Goal: Task Accomplishment & Management: Manage account settings

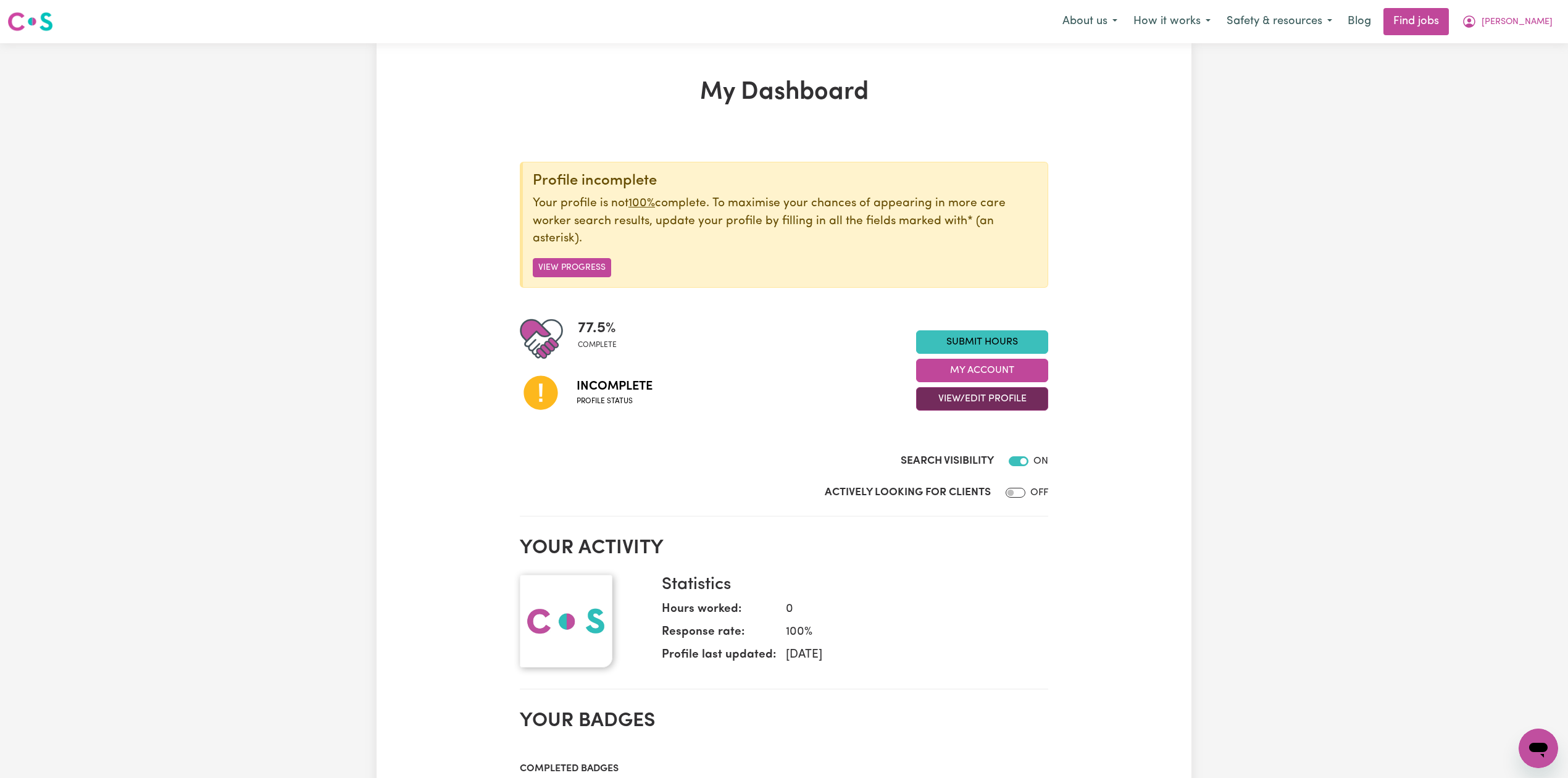
click at [941, 403] on button "View/Edit Profile" at bounding box center [982, 399] width 132 height 24
click at [932, 451] on link "Edit Profile" at bounding box center [974, 456] width 116 height 24
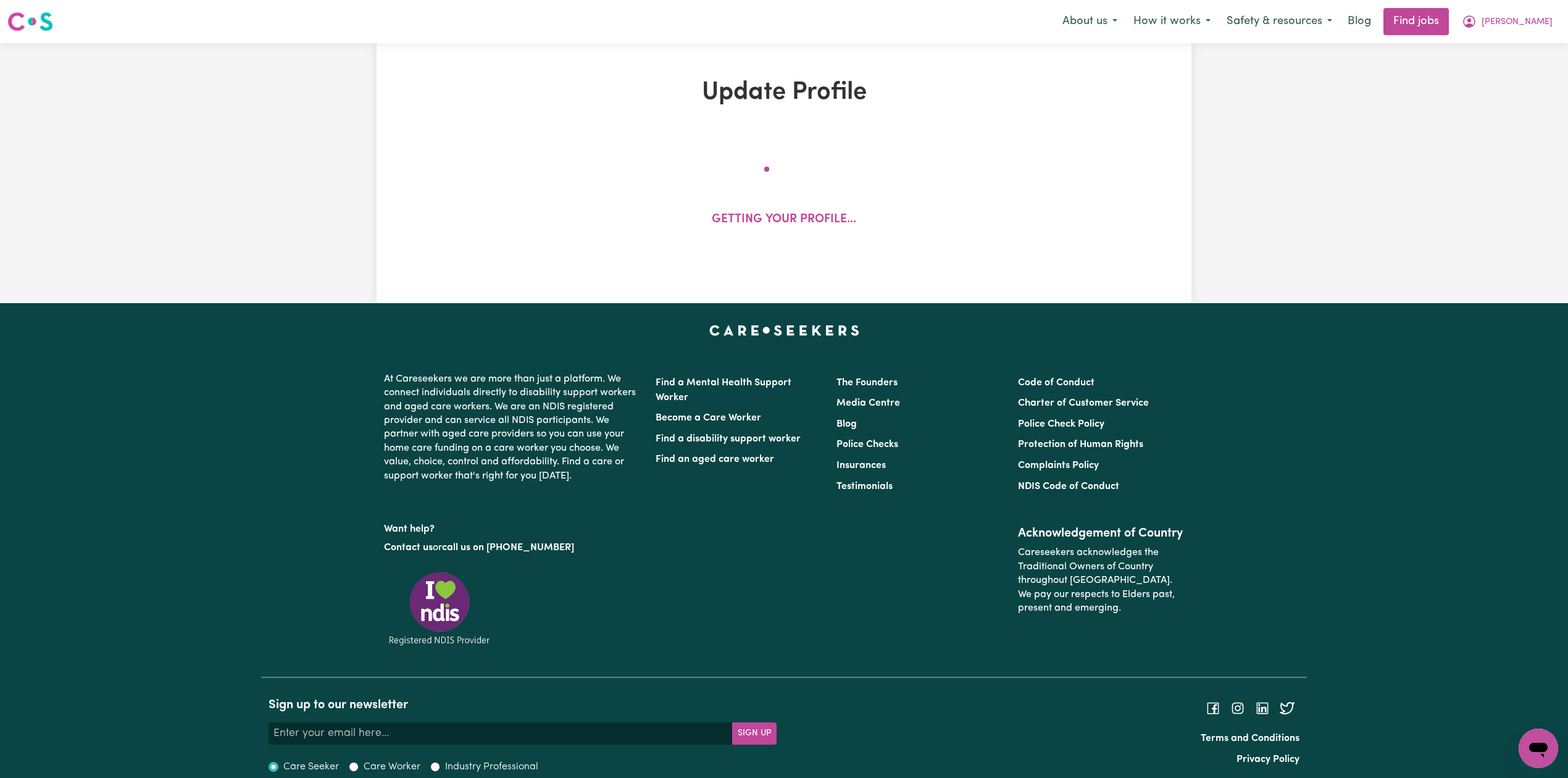
select select "[DEMOGRAPHIC_DATA]"
select select "Student Visa"
select select "Studying a healthcare related degree or qualification"
select select "37"
select select "39"
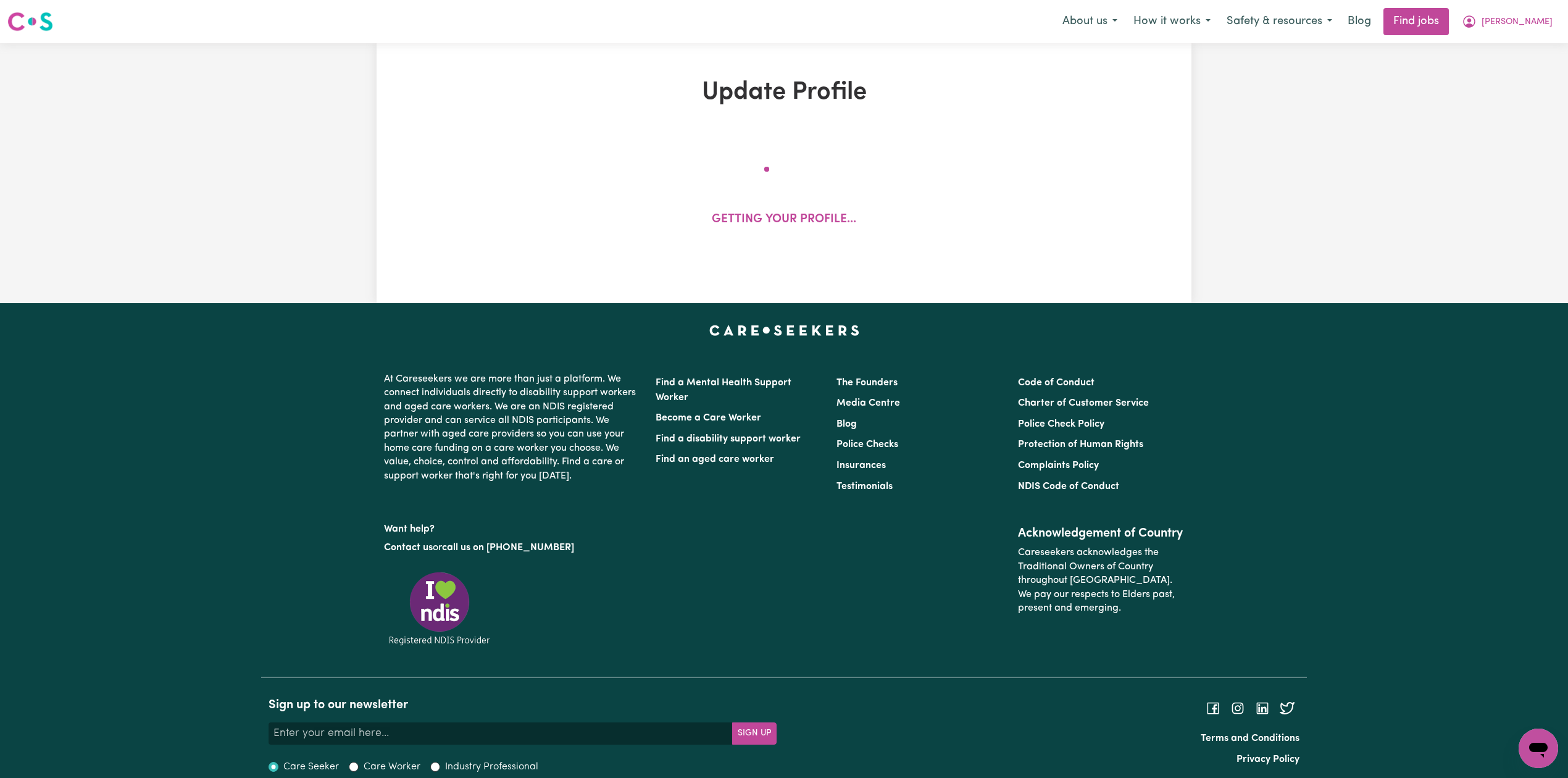
select select "40"
select select "43"
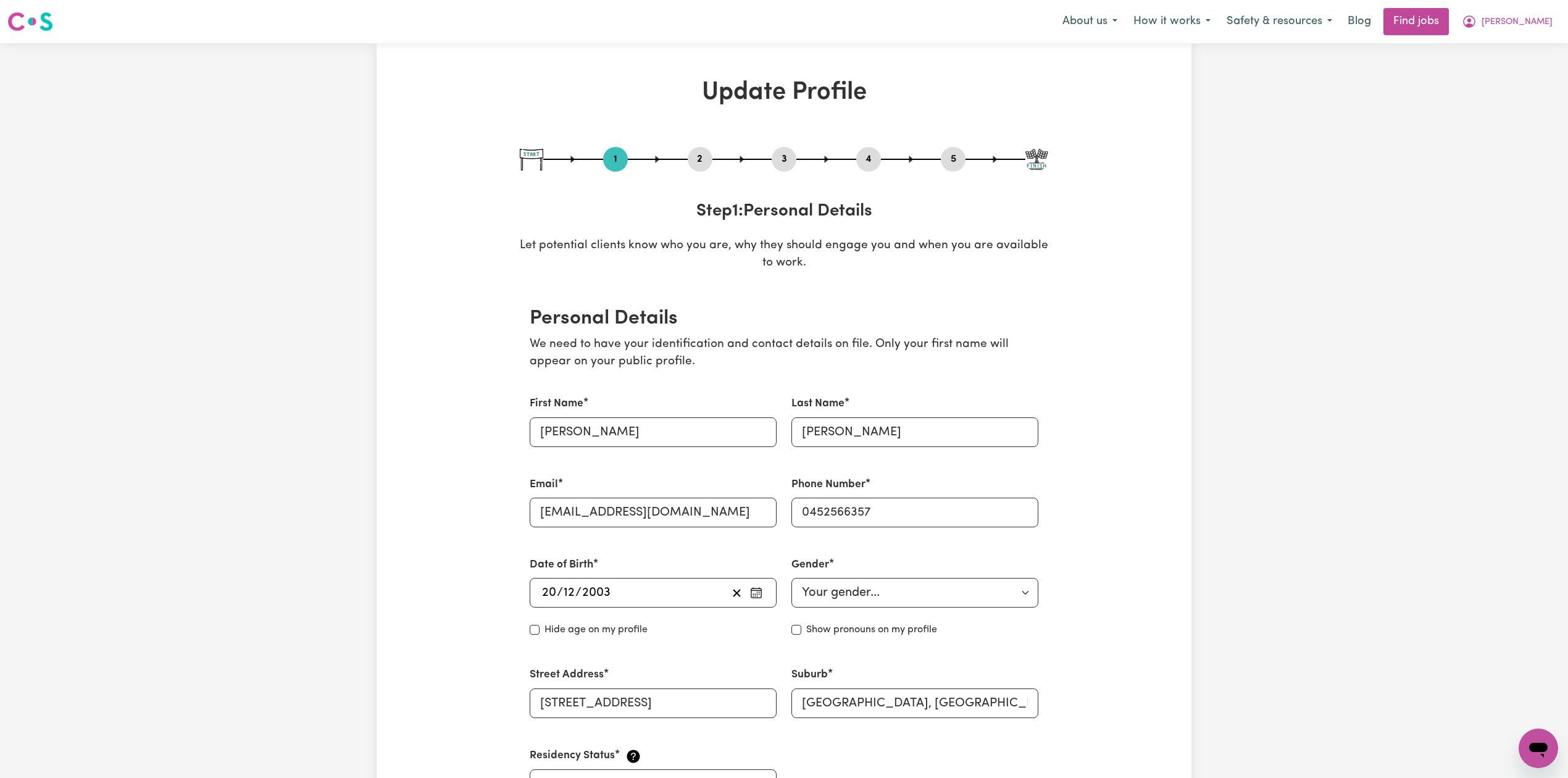
click at [687, 161] on button "2" at bounding box center [700, 159] width 24 height 16
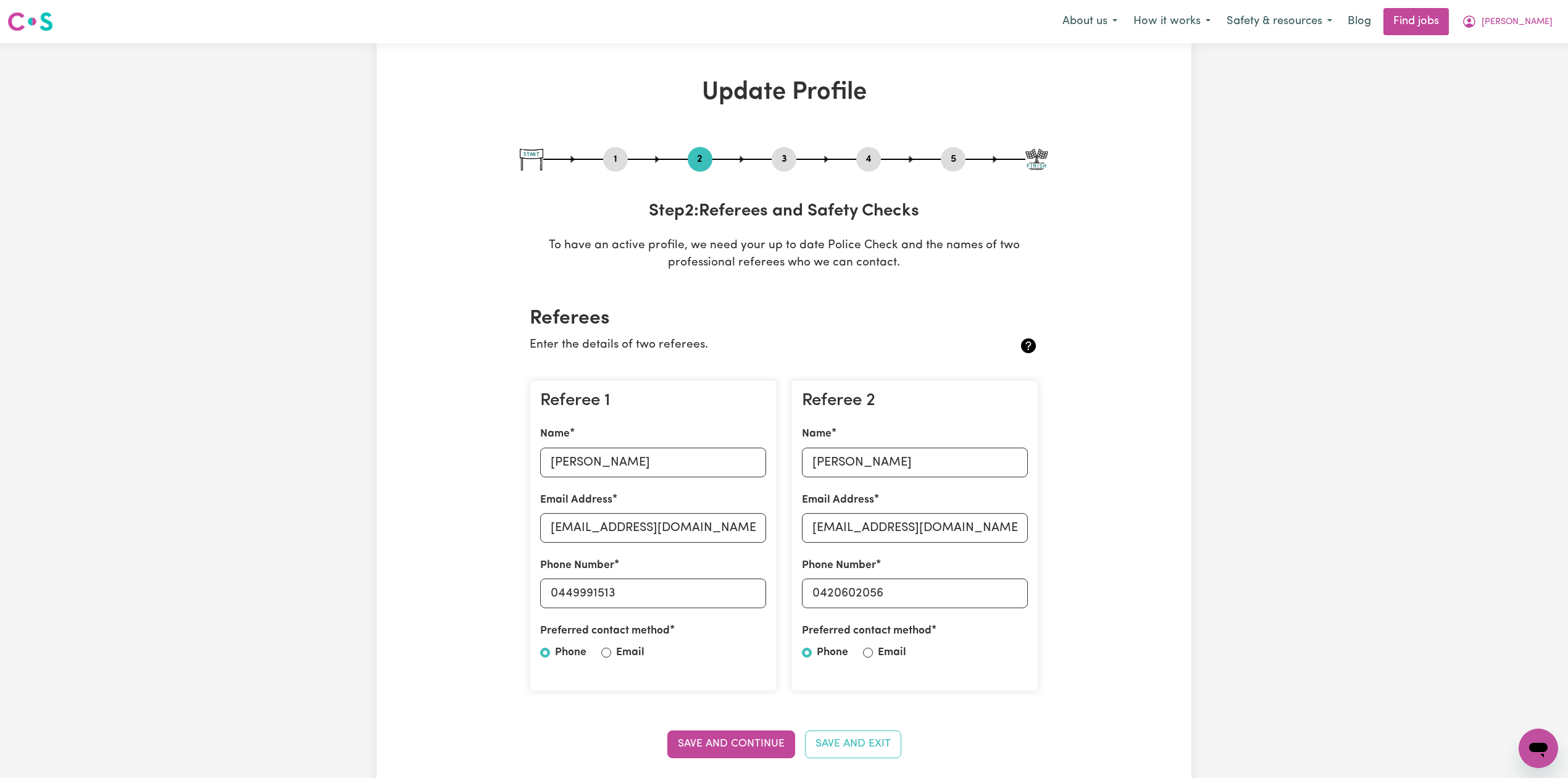
click at [697, 157] on button "2" at bounding box center [700, 159] width 24 height 16
click at [619, 463] on input "[PERSON_NAME]" at bounding box center [652, 462] width 226 height 29
click at [573, 463] on input "[PERSON_NAME]" at bounding box center [652, 462] width 226 height 29
click at [829, 463] on input "[PERSON_NAME]" at bounding box center [914, 462] width 226 height 29
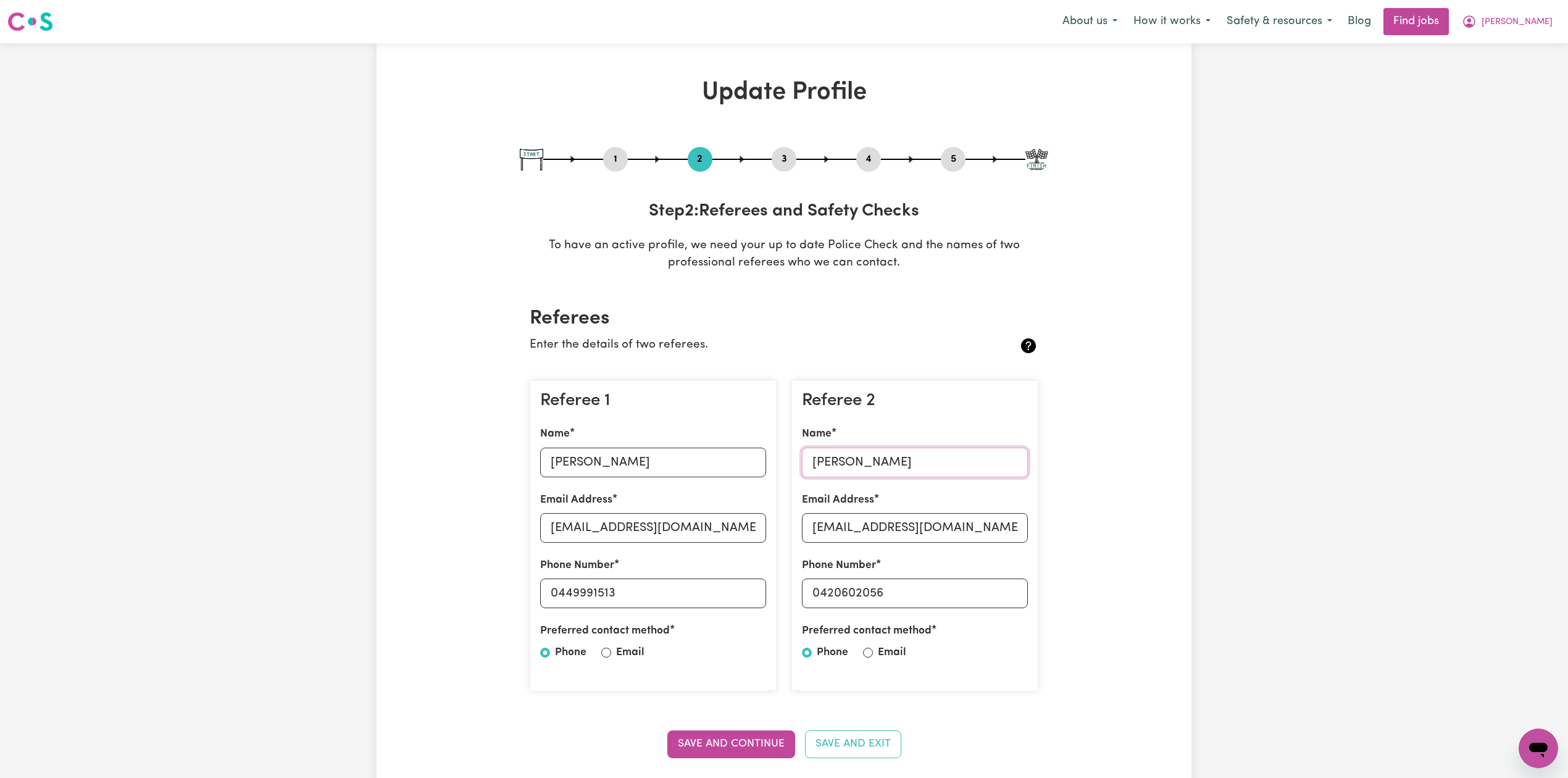
click at [829, 463] on input "[PERSON_NAME]" at bounding box center [914, 462] width 226 height 29
click at [1548, 17] on span "[PERSON_NAME]" at bounding box center [1517, 22] width 71 height 14
click at [1522, 100] on link "Logout" at bounding box center [1511, 94] width 98 height 24
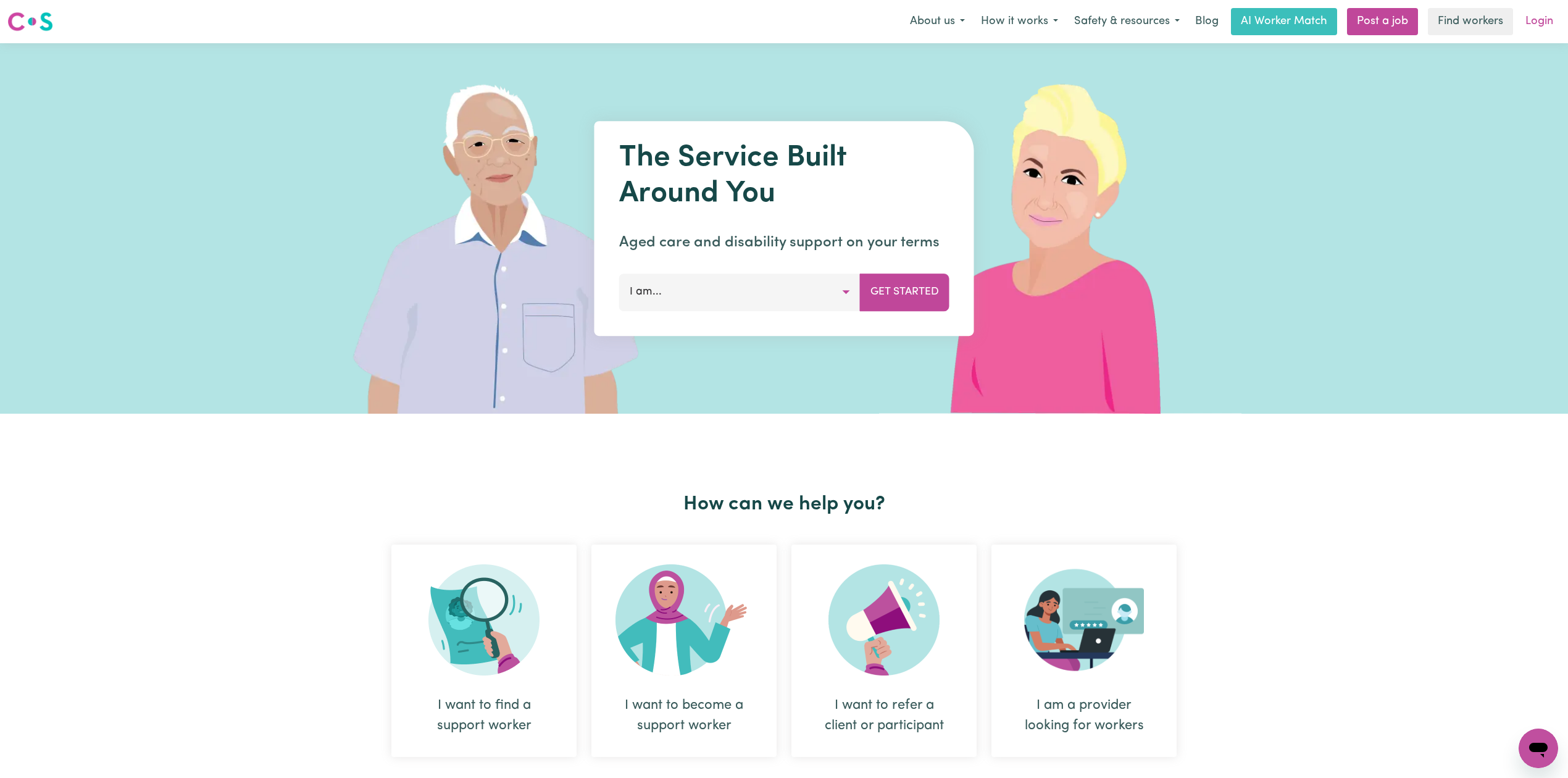
click at [1518, 23] on link "Login" at bounding box center [1539, 21] width 42 height 27
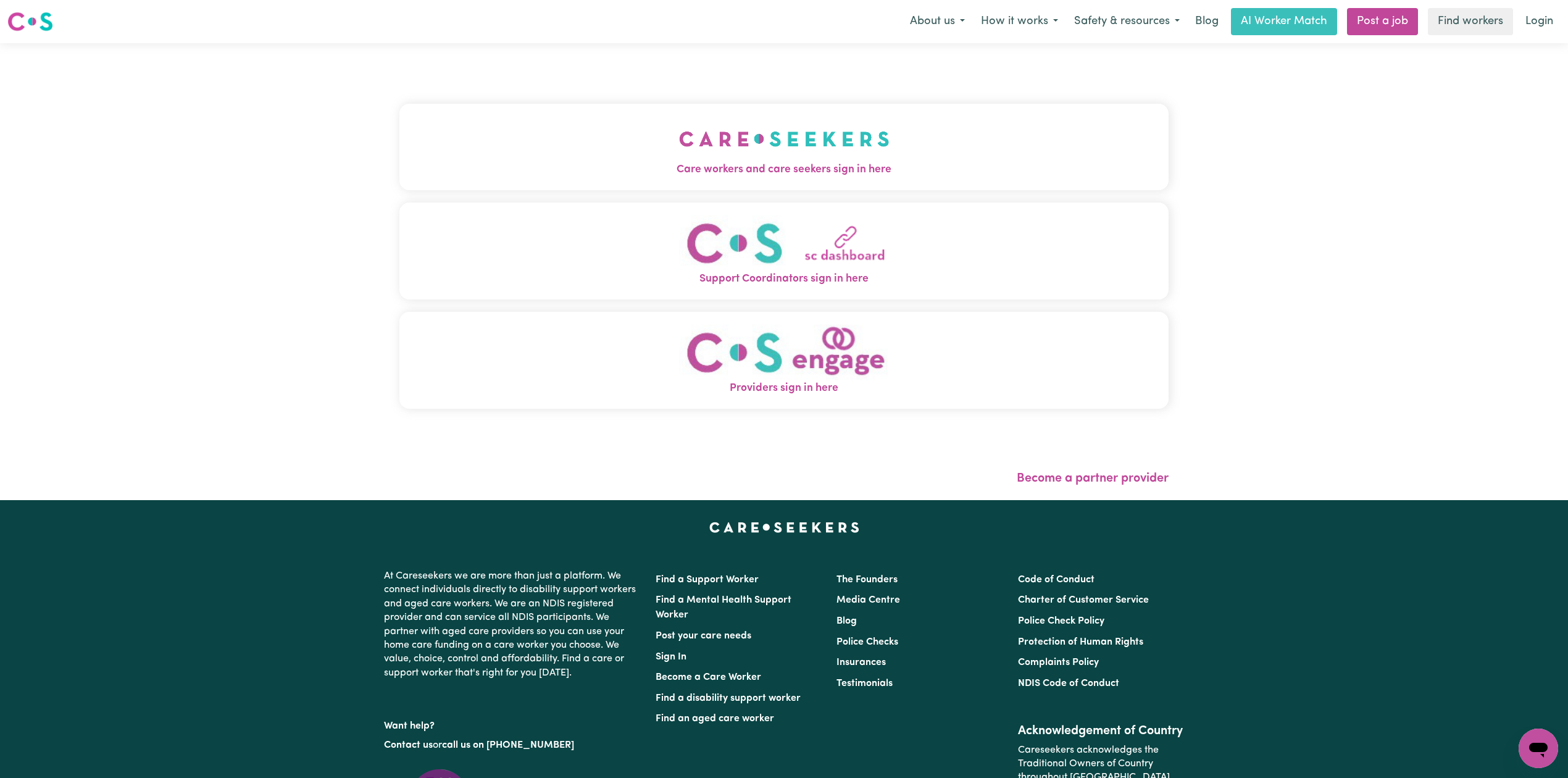
click at [603, 161] on span "Care workers and care seekers sign in here" at bounding box center [784, 170] width 769 height 16
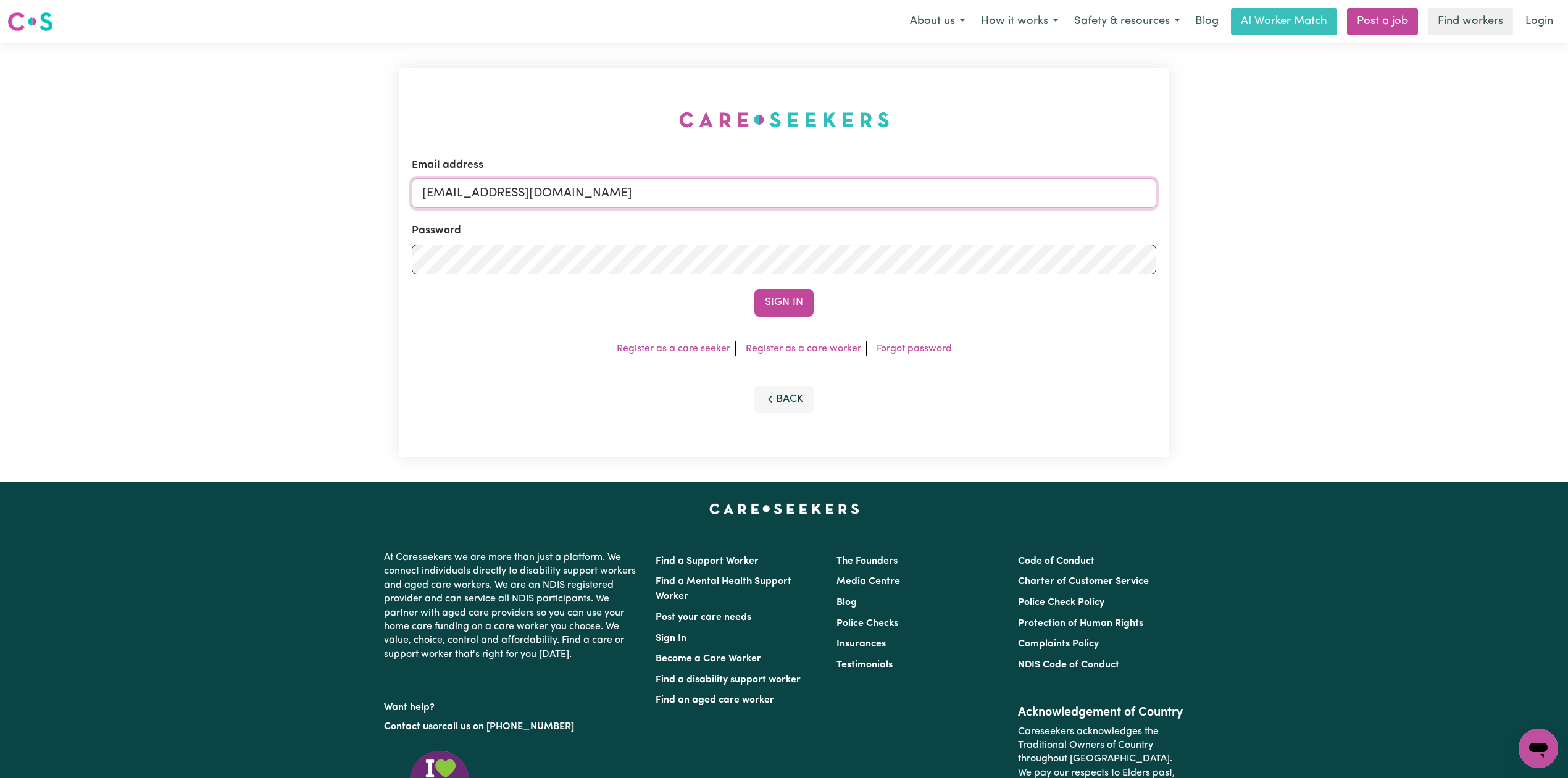
click at [638, 186] on input "[EMAIL_ADDRESS][DOMAIN_NAME]" at bounding box center [784, 193] width 744 height 29
click at [964, 248] on form "Email address Superuser~[EMAIL_ADDRESS][DOMAIN_NAME] Password Sign In" at bounding box center [784, 236] width 744 height 159
type input "Superuser~[EMAIL_ADDRESS][DOMAIN_NAME]"
click at [775, 315] on button "Sign In" at bounding box center [784, 302] width 60 height 27
